Goal: Task Accomplishment & Management: Use online tool/utility

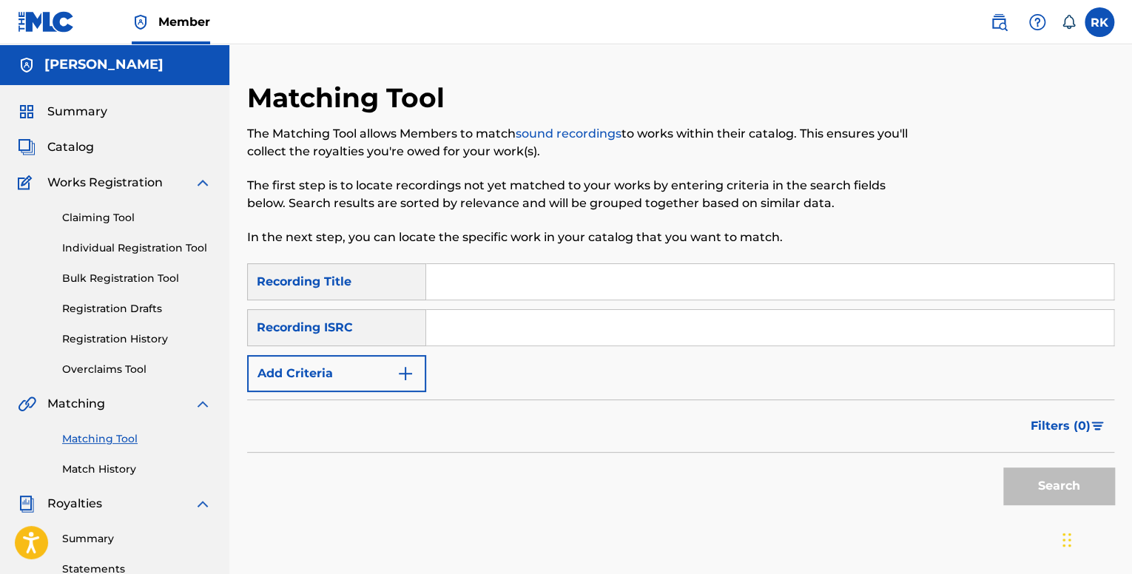
click at [86, 115] on span "Summary" at bounding box center [77, 112] width 60 height 18
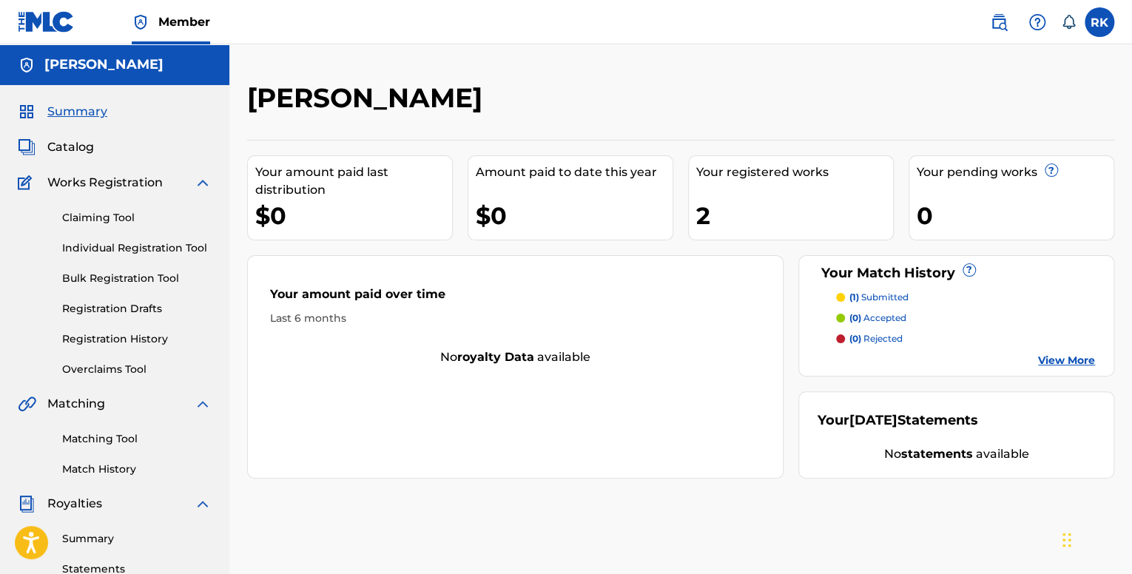
click at [731, 175] on div "Your registered works" at bounding box center [794, 173] width 197 height 18
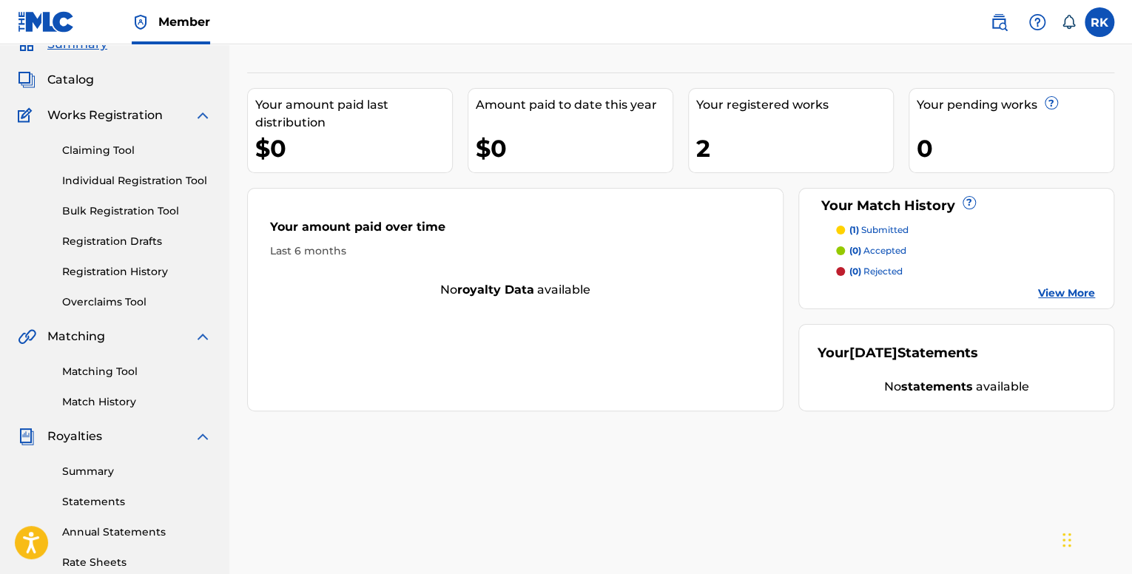
scroll to position [74, 0]
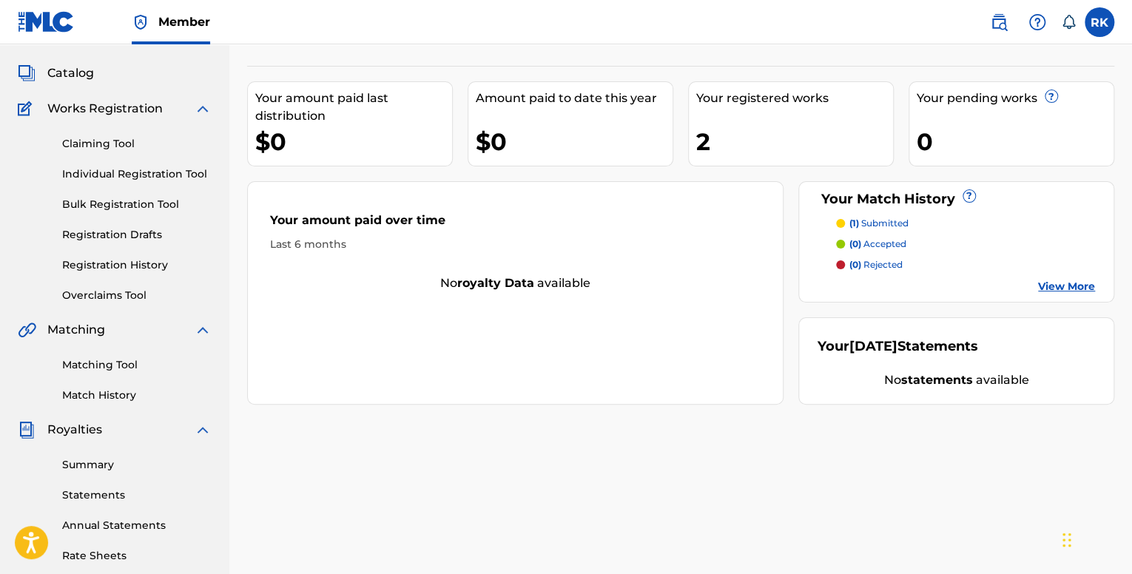
click at [100, 354] on div "Matching Tool Match History" at bounding box center [115, 371] width 194 height 64
click at [104, 360] on link "Matching Tool" at bounding box center [136, 365] width 149 height 16
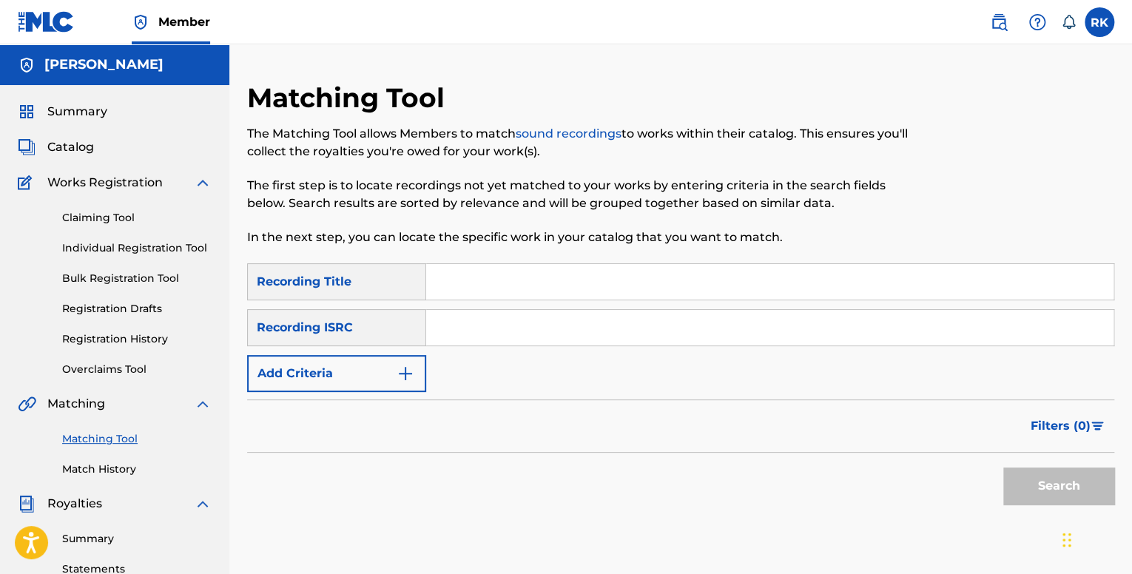
click at [485, 290] on input "Search Form" at bounding box center [770, 282] width 688 height 36
type input "Alone"
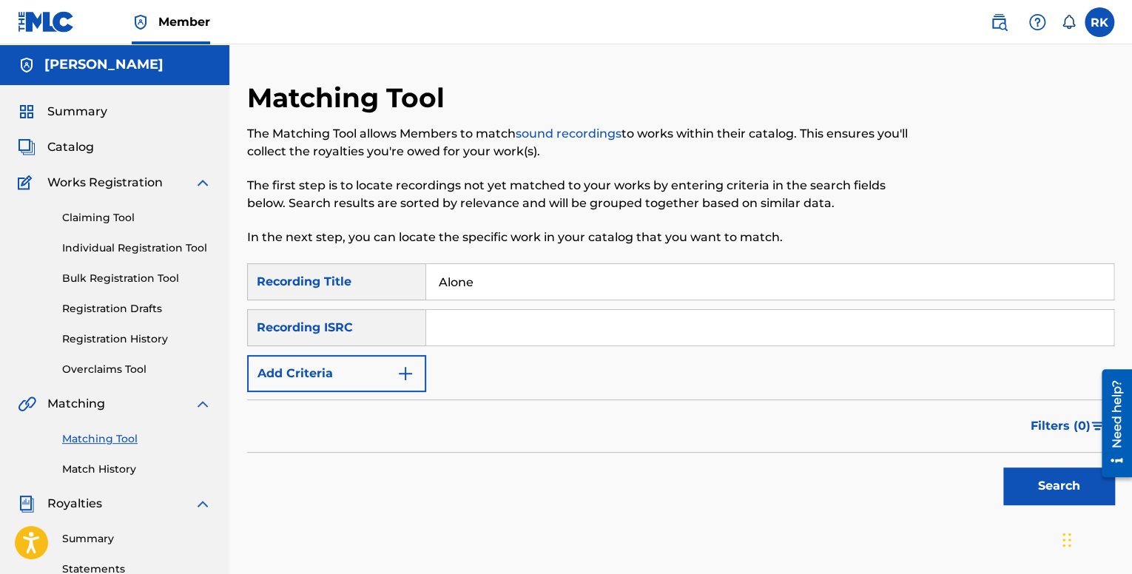
click at [503, 326] on input "Search Form" at bounding box center [770, 328] width 688 height 36
paste input "QM42K1997418"
type input "QM42K1997418"
click at [1030, 500] on button "Search" at bounding box center [1059, 486] width 111 height 37
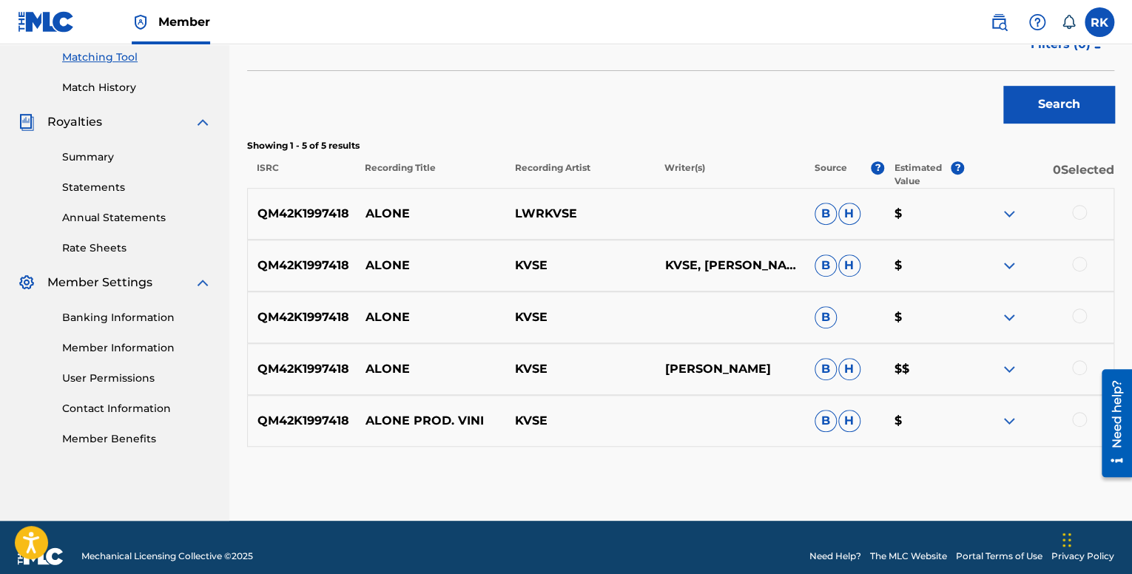
scroll to position [400, 0]
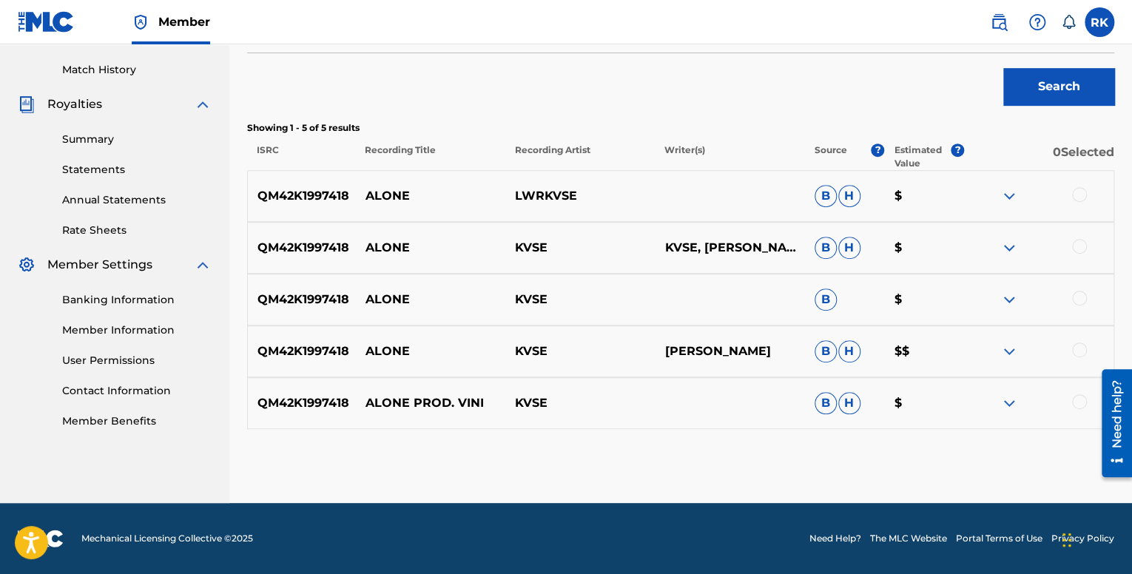
click at [1082, 193] on div at bounding box center [1079, 194] width 15 height 15
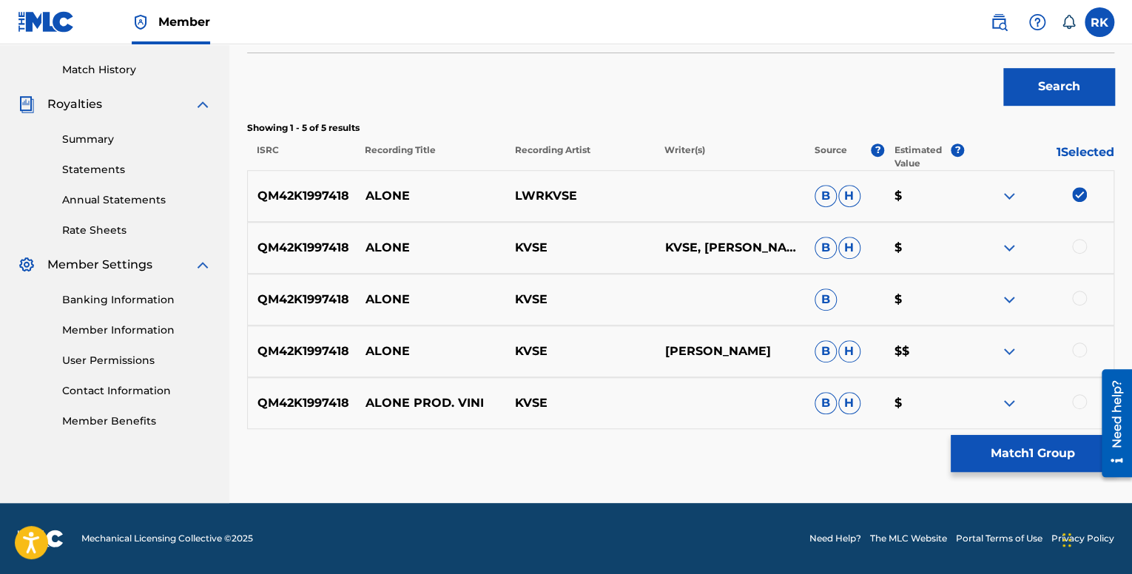
click at [1084, 250] on div at bounding box center [1079, 246] width 15 height 15
click at [1080, 300] on div at bounding box center [1079, 298] width 15 height 15
click at [1078, 350] on div at bounding box center [1079, 350] width 15 height 15
click at [1078, 399] on div at bounding box center [1079, 401] width 15 height 15
click at [1012, 198] on img at bounding box center [1010, 196] width 18 height 18
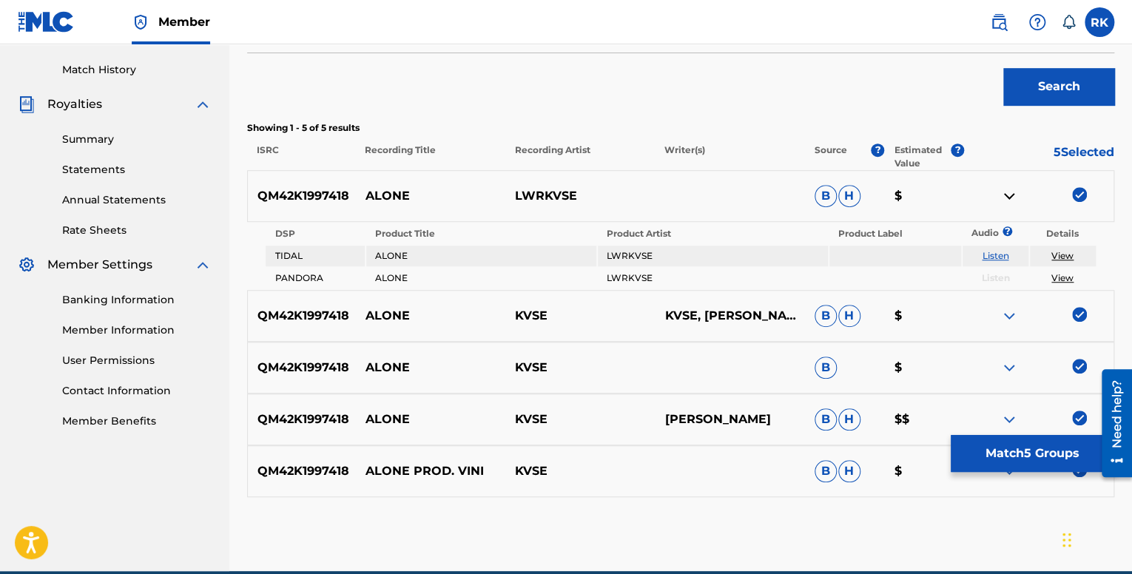
click at [1012, 198] on img at bounding box center [1010, 196] width 18 height 18
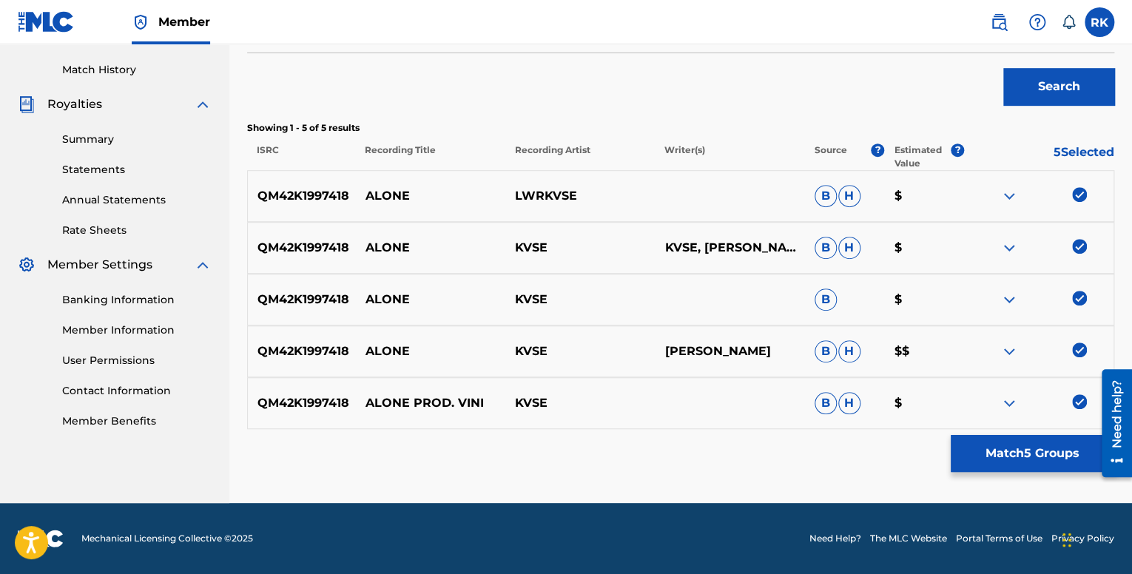
click at [1012, 243] on img at bounding box center [1010, 248] width 18 height 18
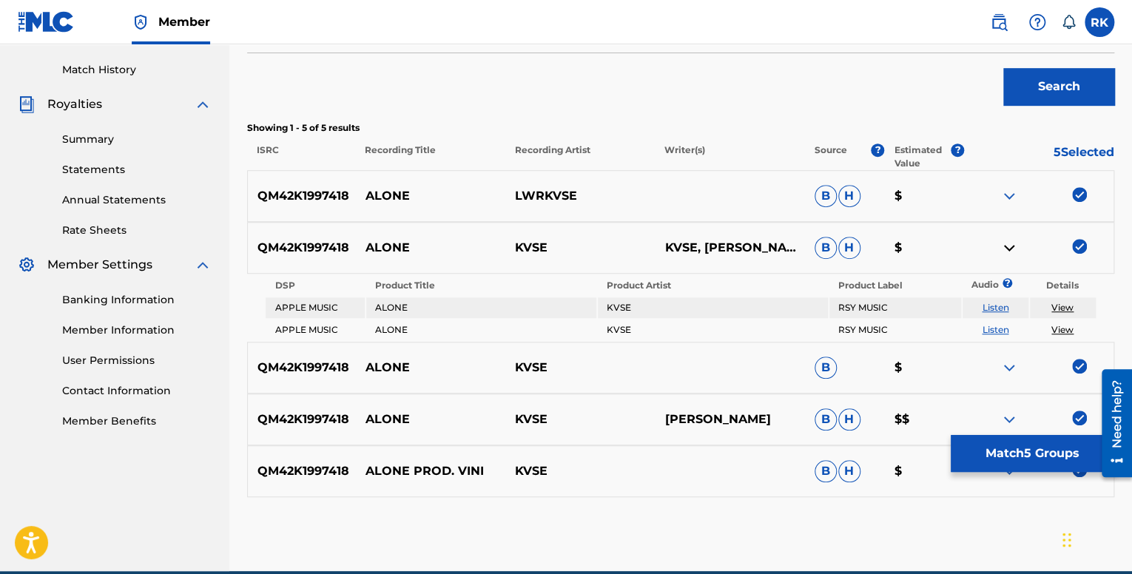
click at [1012, 247] on img at bounding box center [1010, 248] width 18 height 18
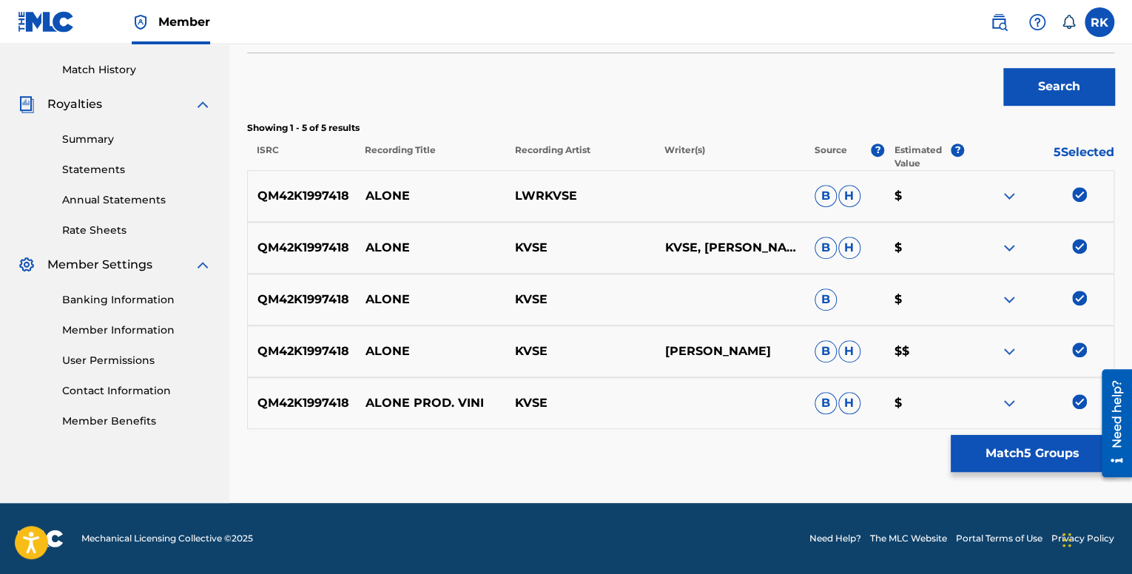
click at [1015, 298] on img at bounding box center [1010, 300] width 18 height 18
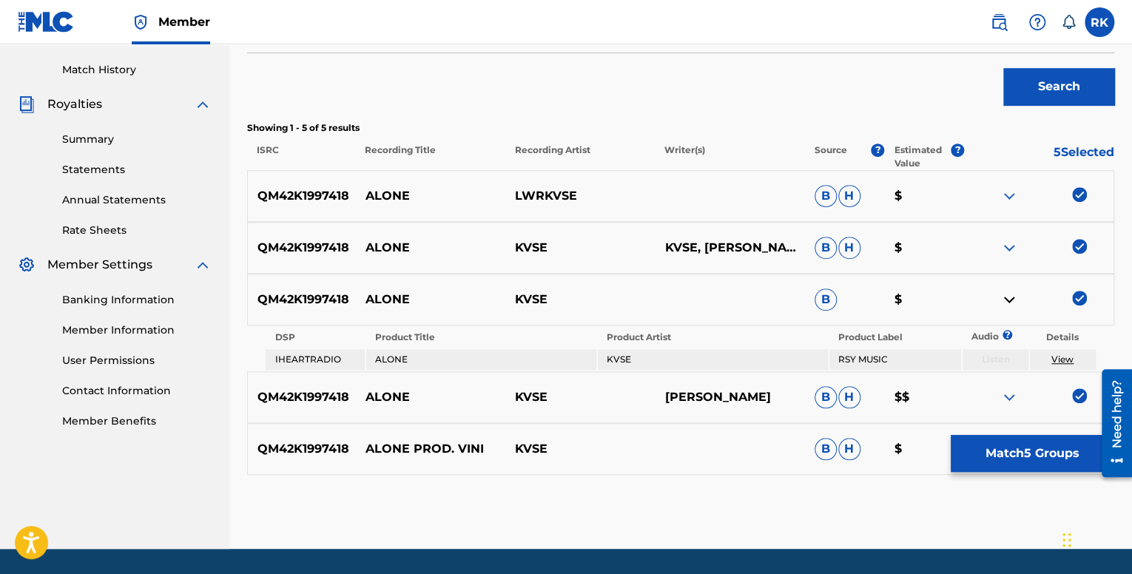
click at [1015, 298] on img at bounding box center [1010, 300] width 18 height 18
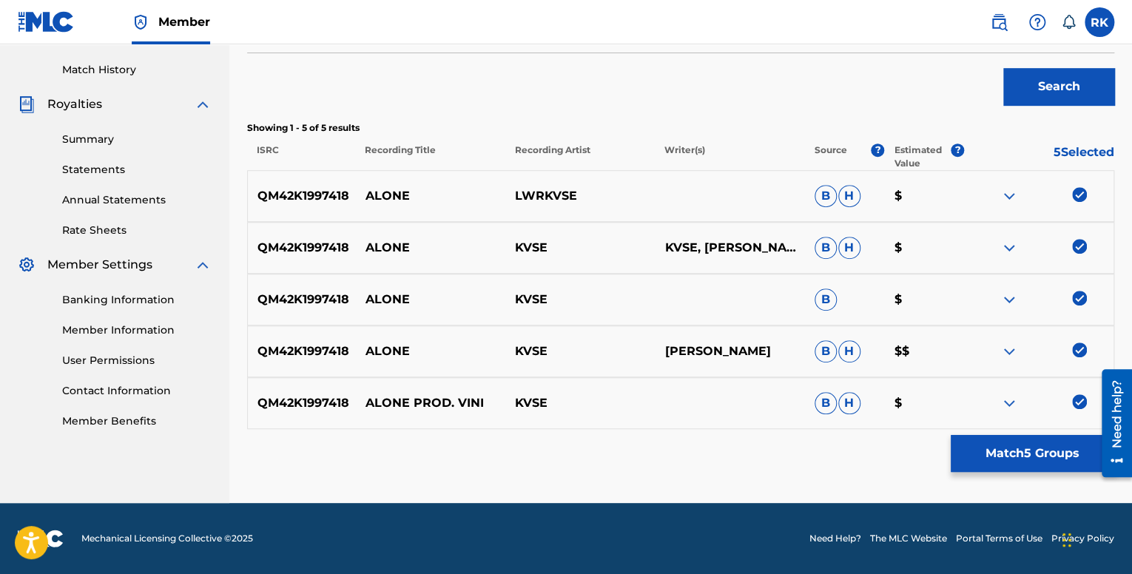
click at [1007, 352] on img at bounding box center [1010, 352] width 18 height 18
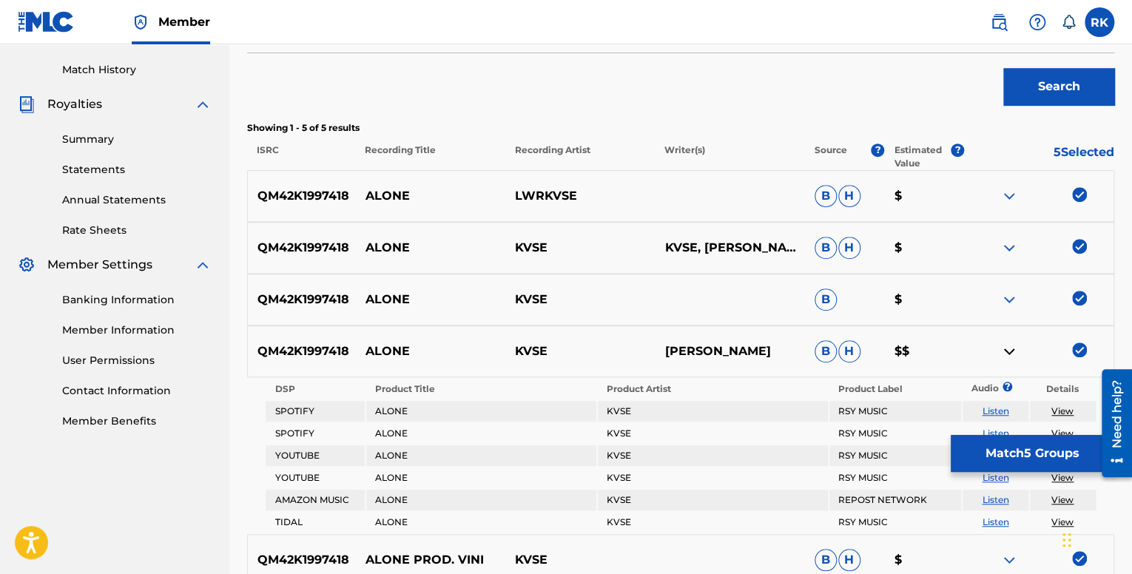
click at [1006, 353] on img at bounding box center [1010, 352] width 18 height 18
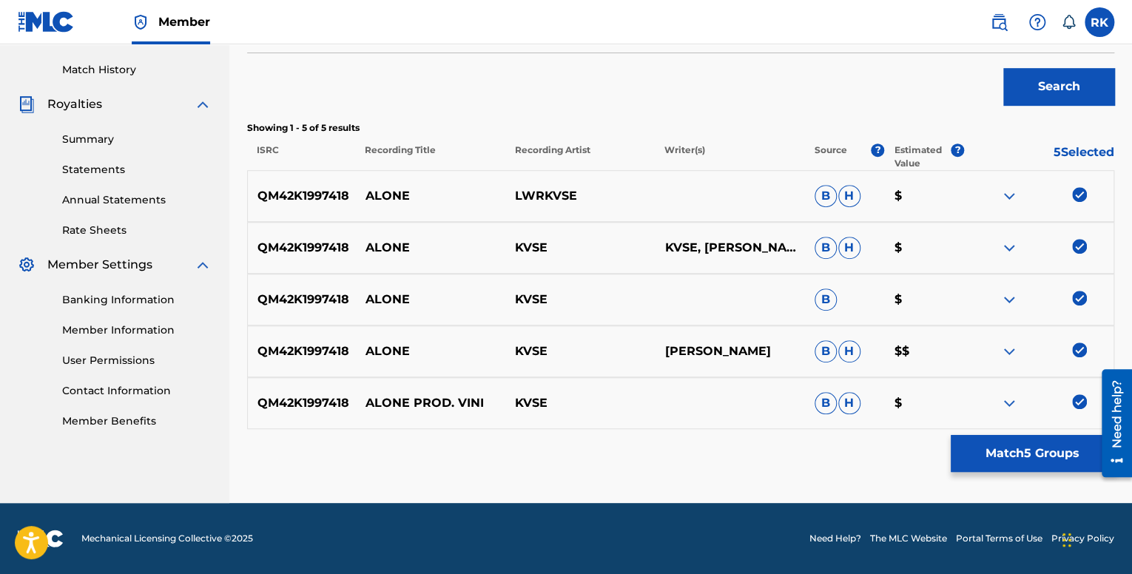
click at [1012, 409] on img at bounding box center [1010, 403] width 18 height 18
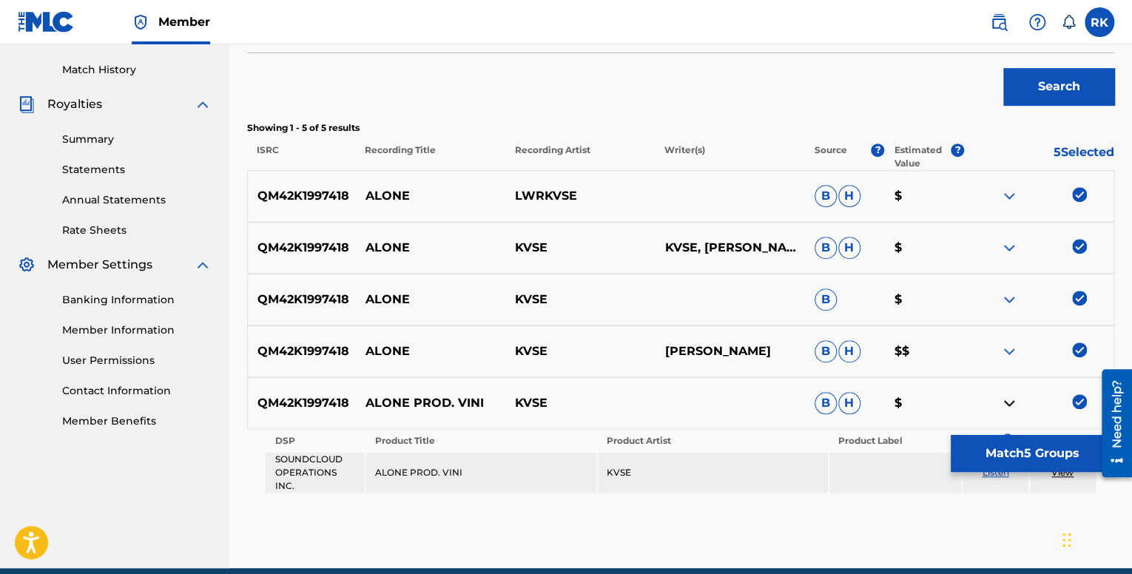
click at [1009, 405] on img at bounding box center [1010, 403] width 18 height 18
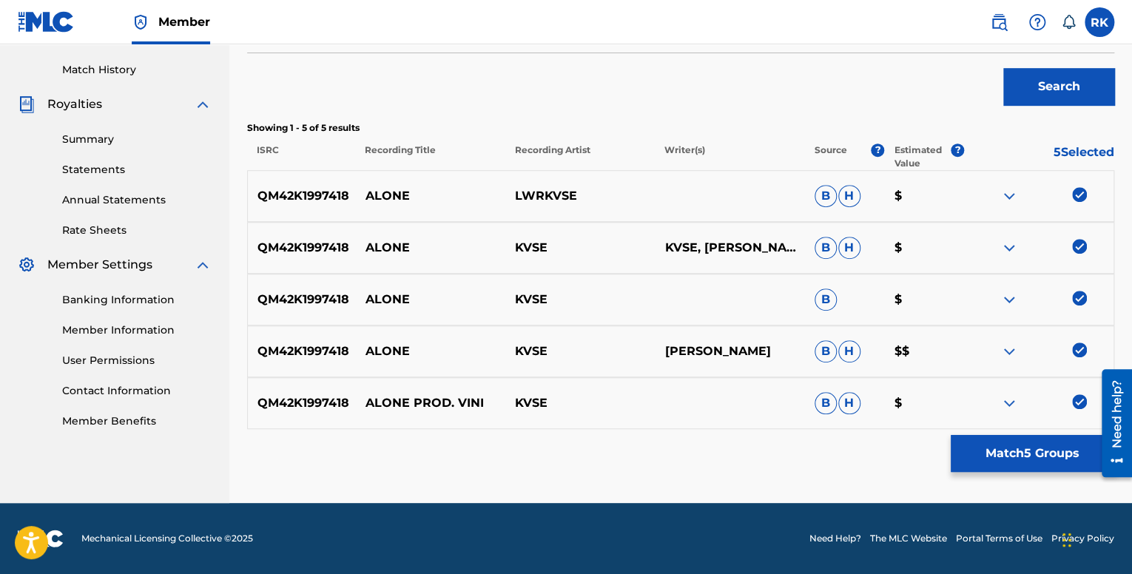
click at [1007, 401] on img at bounding box center [1010, 403] width 18 height 18
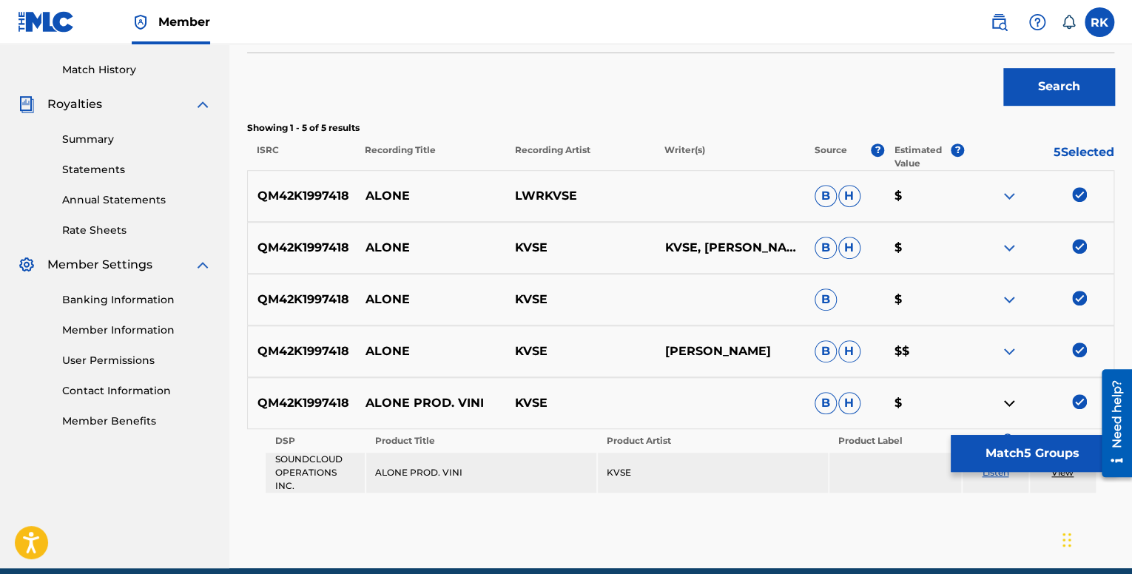
click at [1007, 400] on img at bounding box center [1010, 403] width 18 height 18
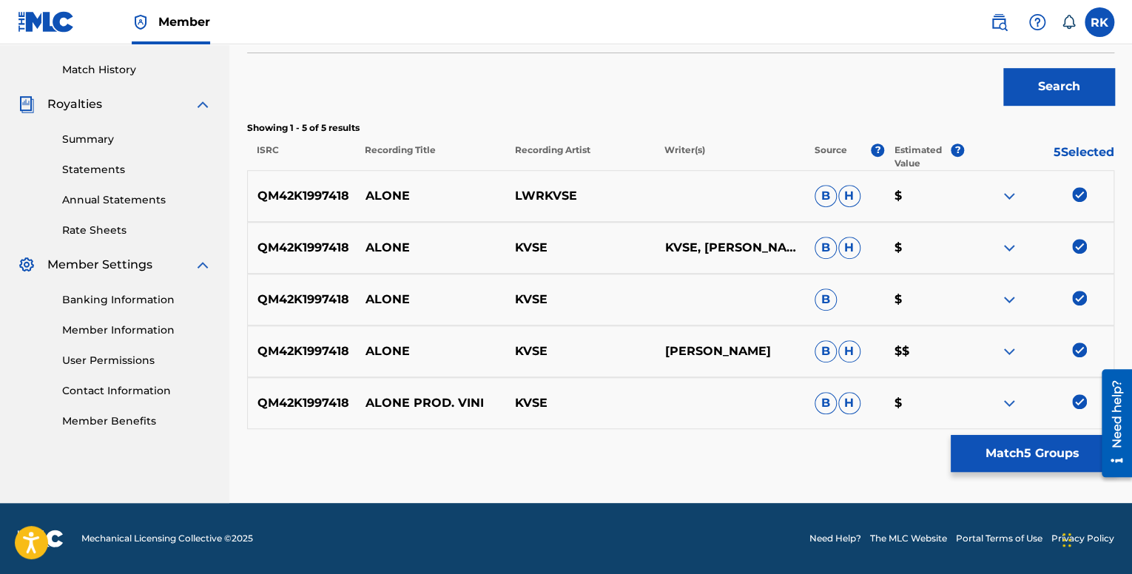
click at [1033, 457] on button "Match 5 Groups" at bounding box center [1033, 453] width 164 height 37
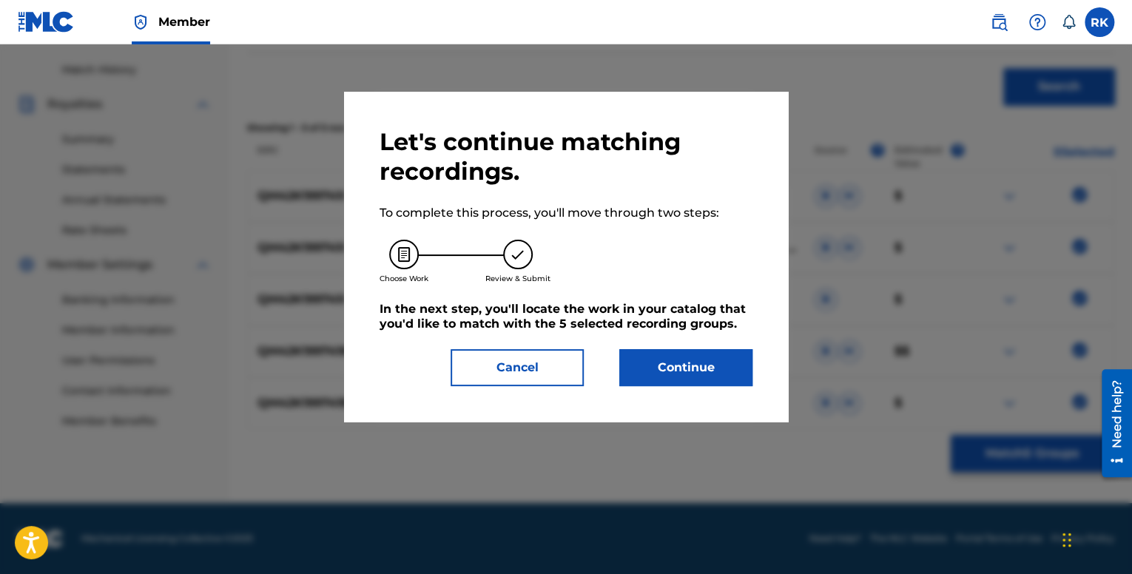
click at [713, 374] on button "Continue" at bounding box center [685, 367] width 133 height 37
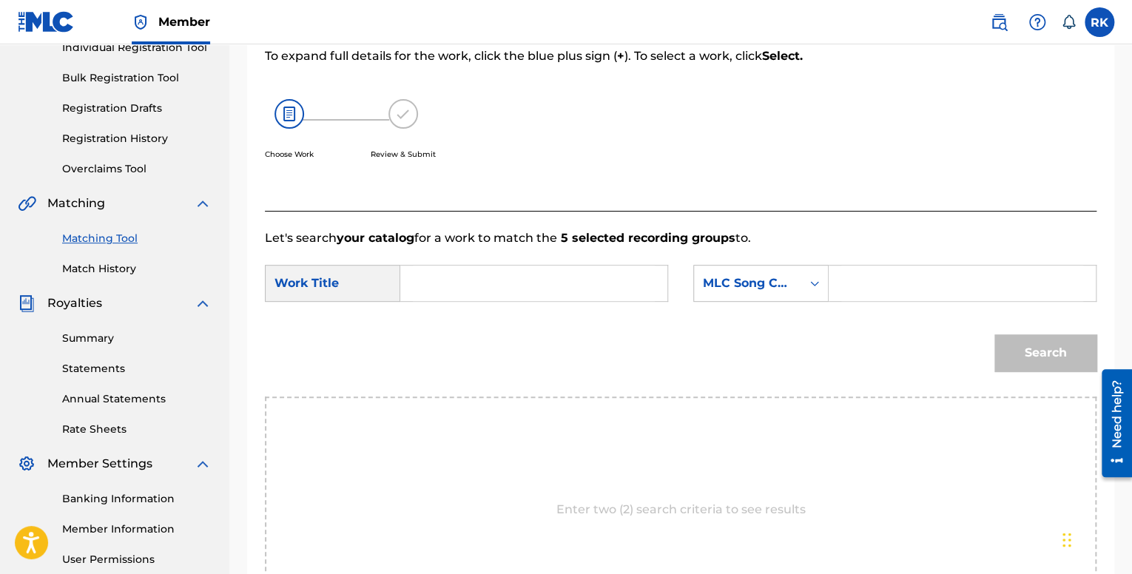
scroll to position [178, 0]
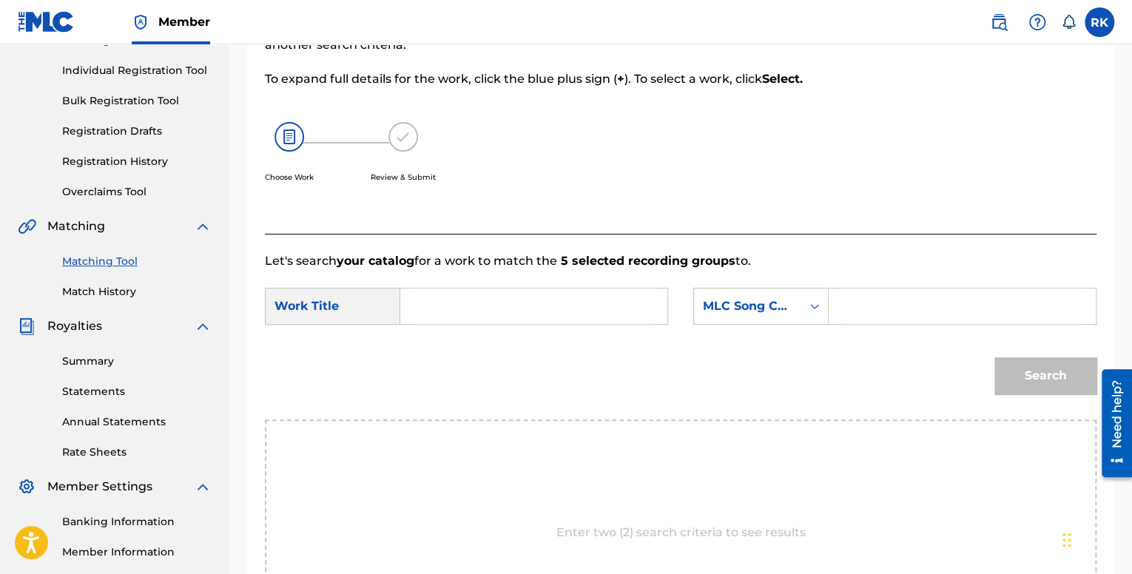
click at [489, 304] on input "Search Form" at bounding box center [534, 307] width 242 height 36
click at [454, 343] on strong "alone" at bounding box center [443, 339] width 34 height 14
type input "alone"
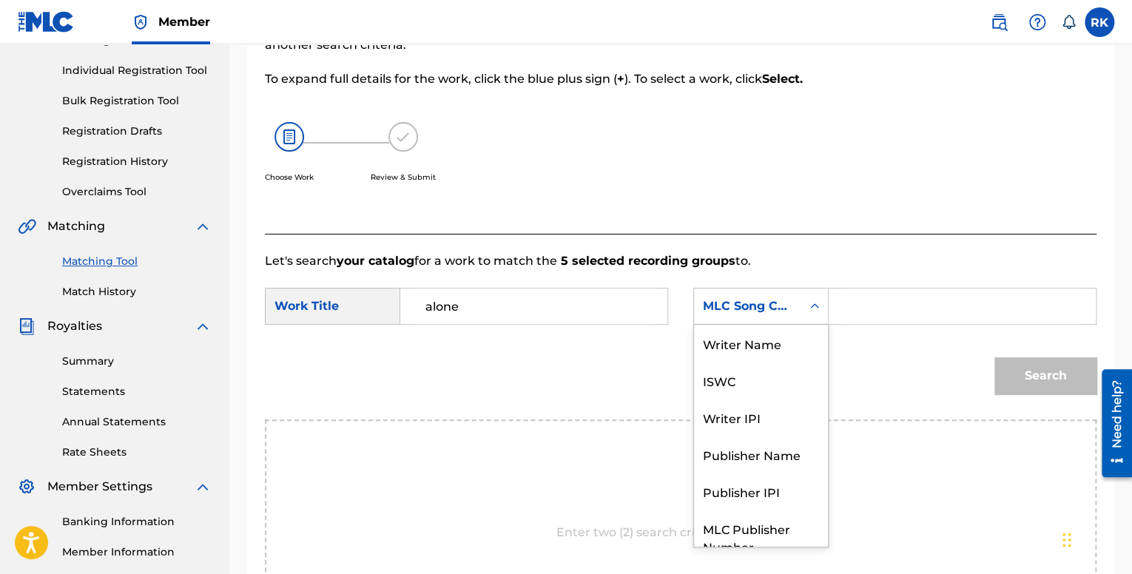
click at [797, 315] on div "MLC Song Code" at bounding box center [747, 306] width 107 height 28
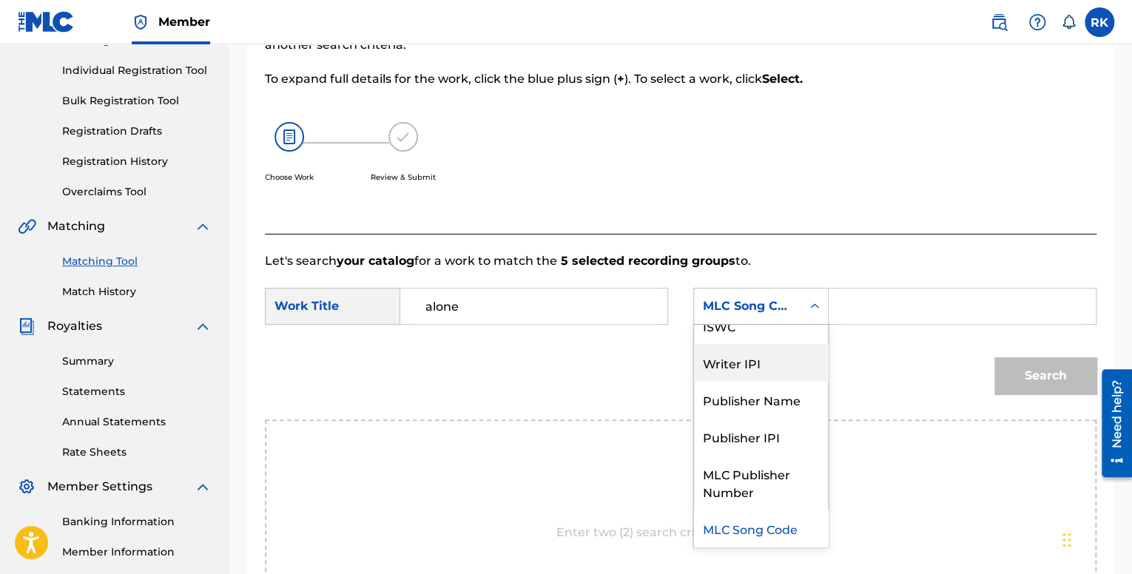
scroll to position [0, 0]
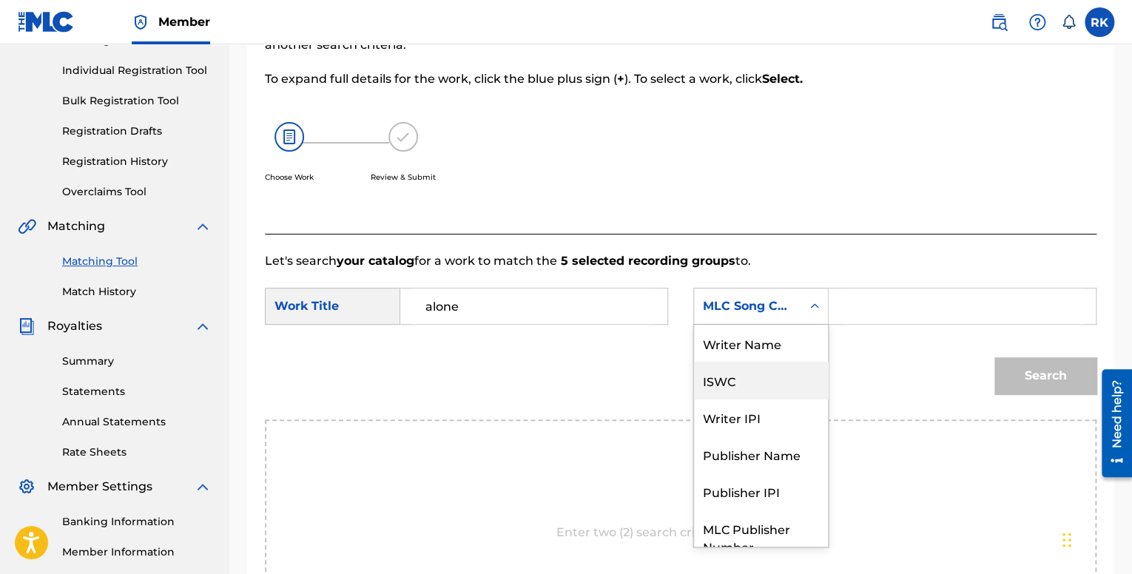
click at [746, 383] on div "ISWC" at bounding box center [761, 380] width 134 height 37
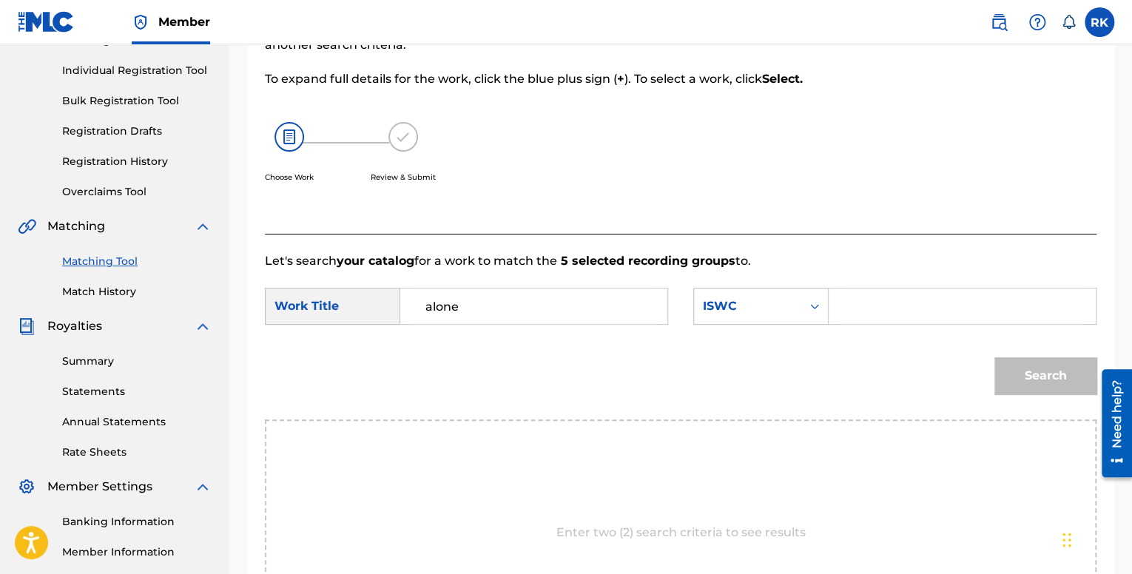
click at [856, 303] on input "Search Form" at bounding box center [962, 307] width 242 height 36
paste input "T3227608897"
type input "T3227608897"
click at [1058, 388] on button "Search" at bounding box center [1046, 375] width 102 height 37
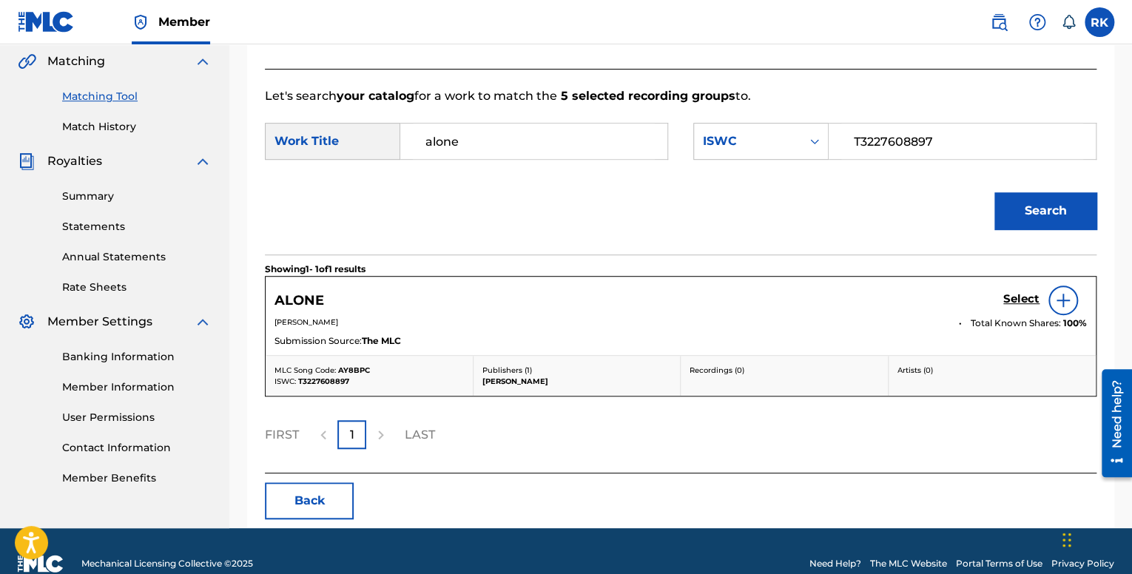
scroll to position [343, 0]
click at [1063, 294] on img at bounding box center [1064, 300] width 18 height 18
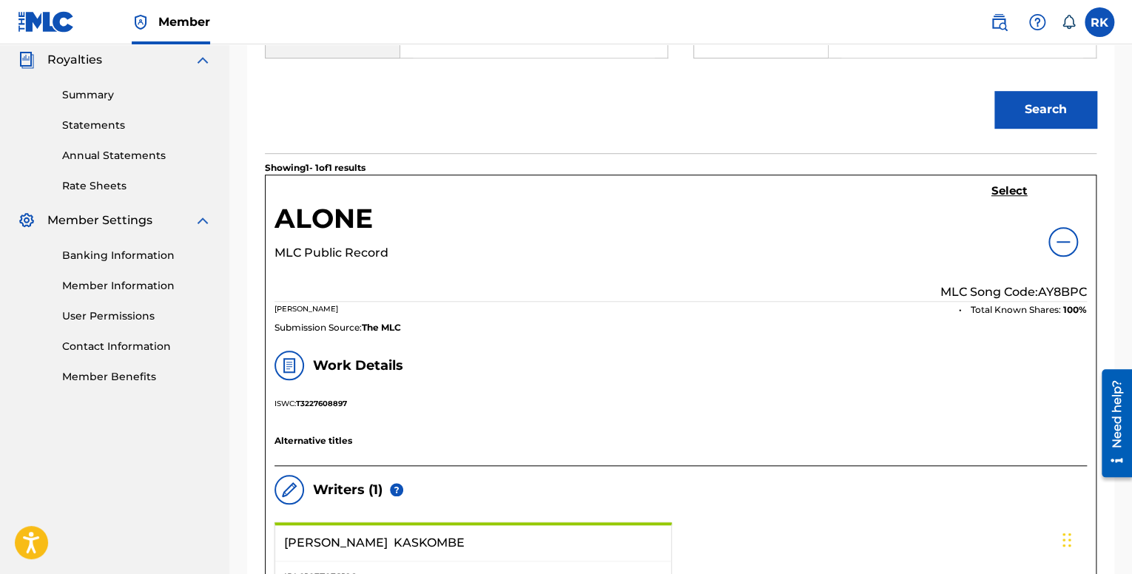
scroll to position [417, 0]
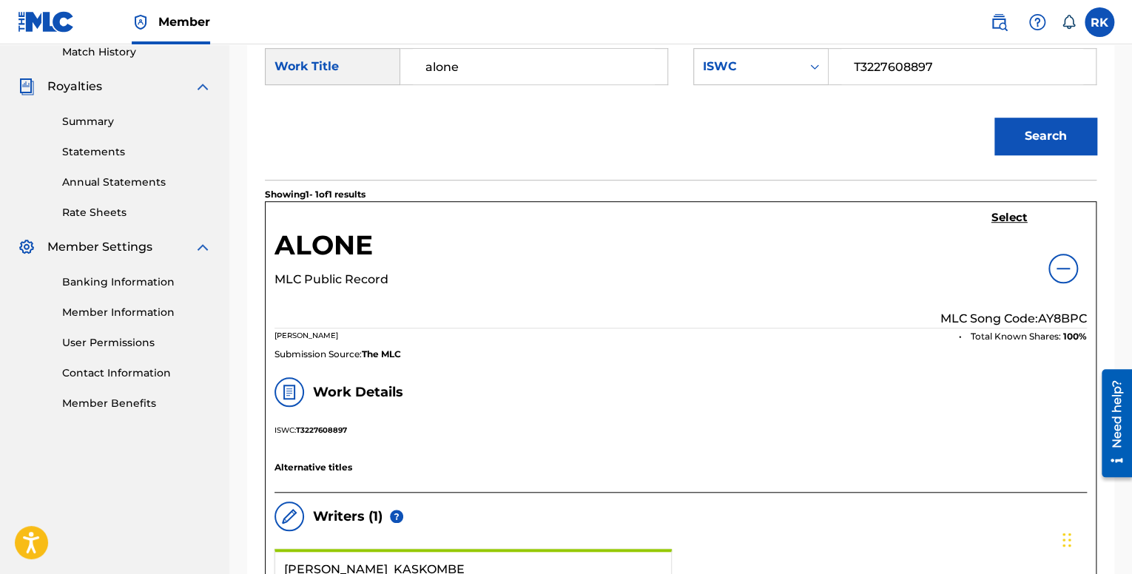
click at [1018, 220] on h5 "Select" at bounding box center [1010, 218] width 36 height 14
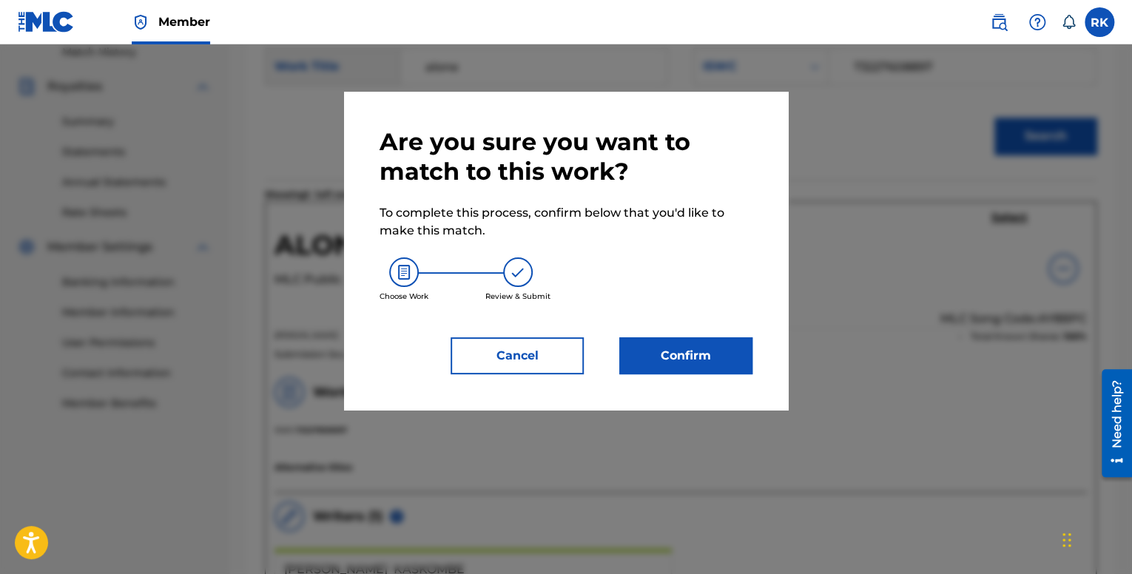
click at [702, 359] on button "Confirm" at bounding box center [685, 355] width 133 height 37
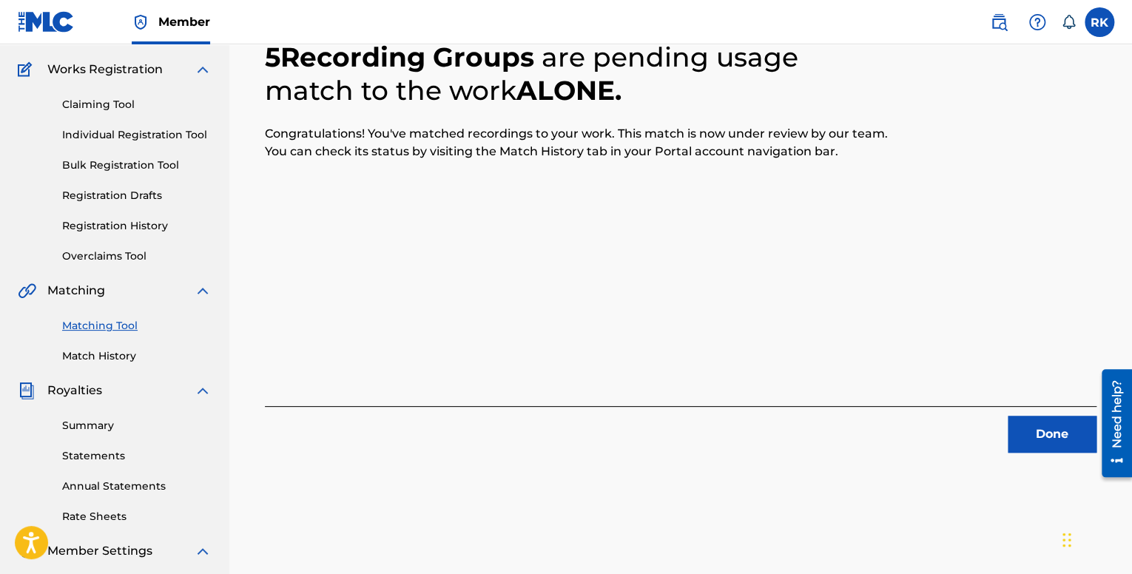
scroll to position [47, 0]
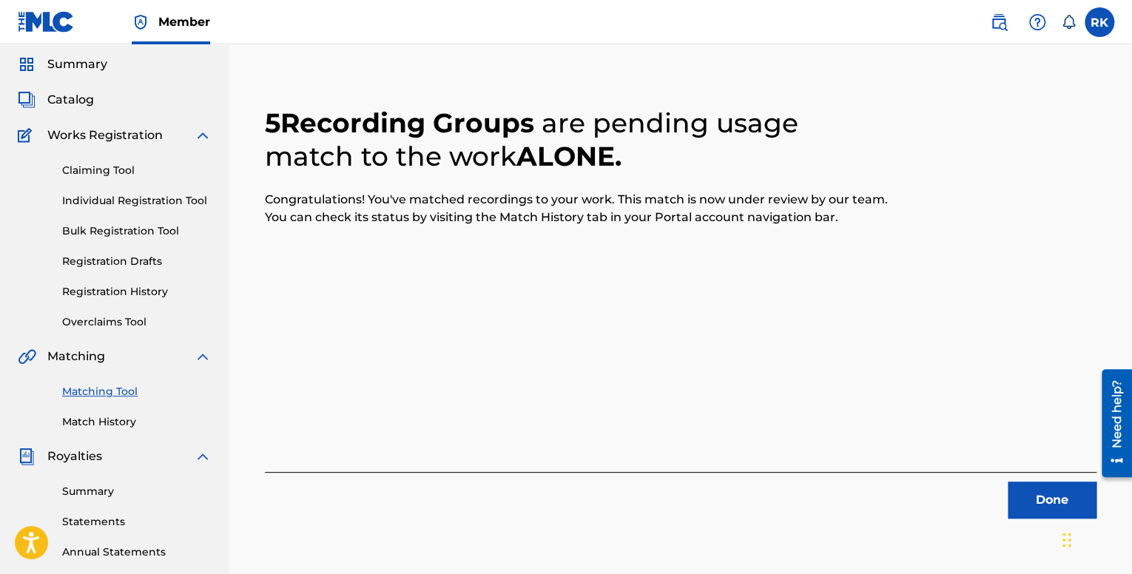
click at [1042, 507] on button "Done" at bounding box center [1052, 500] width 89 height 37
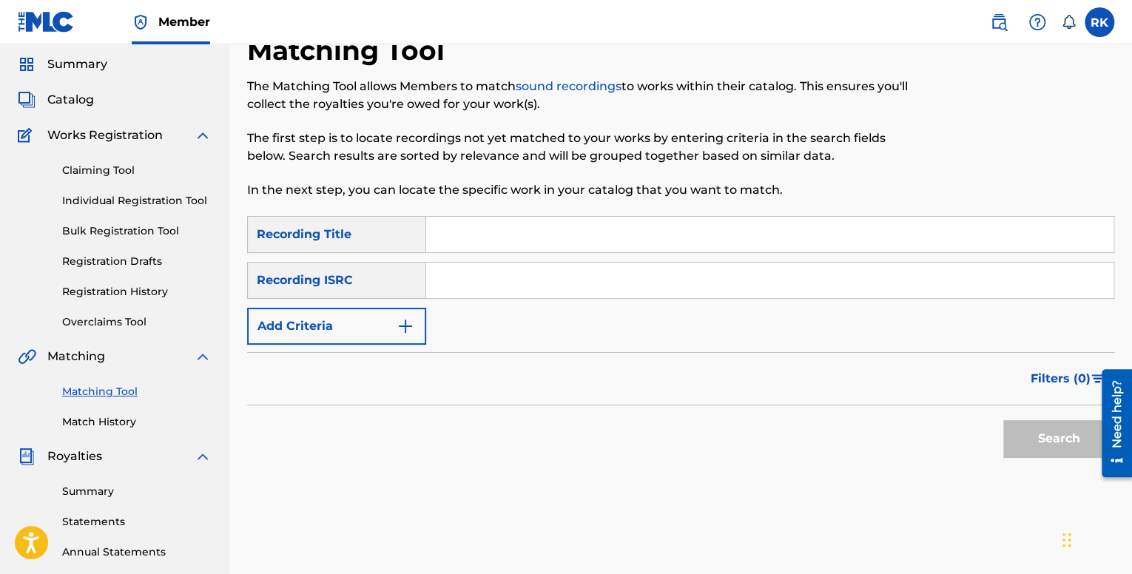
click at [88, 92] on span "Catalog" at bounding box center [70, 100] width 47 height 18
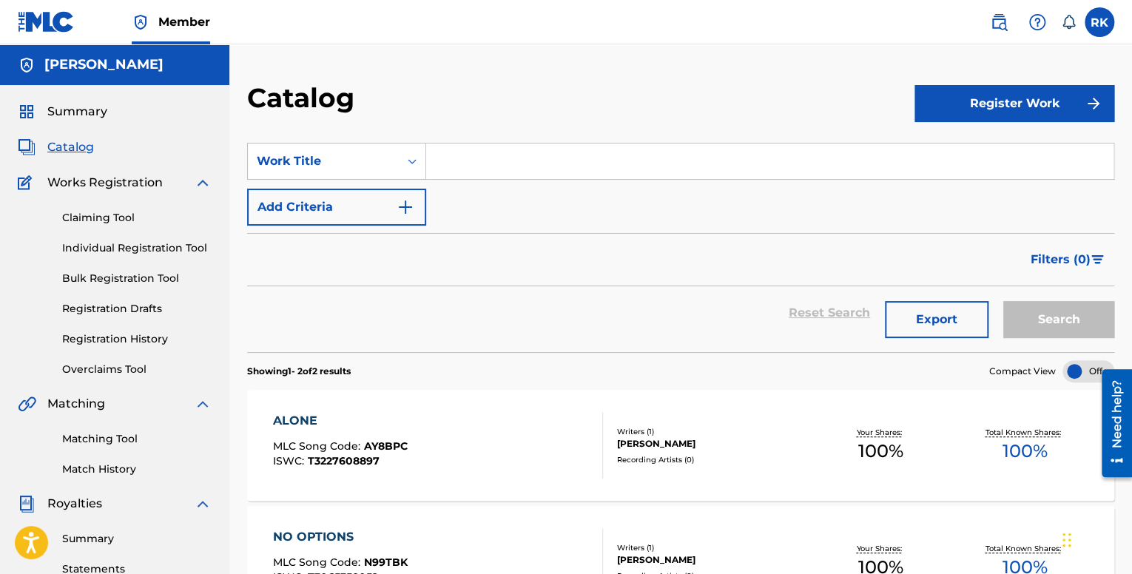
click at [67, 112] on span "Summary" at bounding box center [77, 112] width 60 height 18
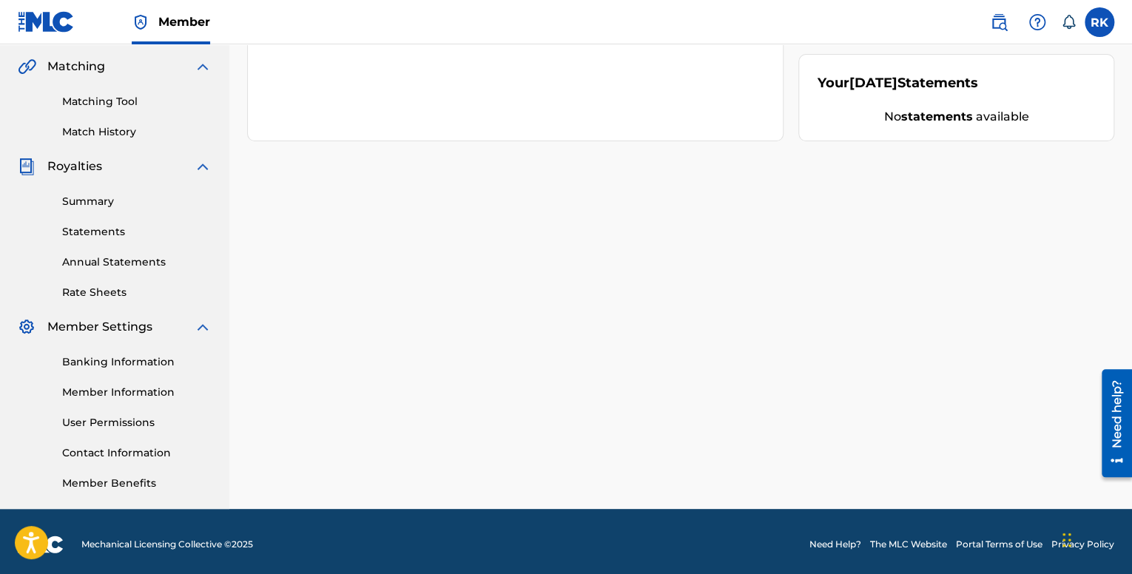
scroll to position [343, 0]
